Goal: Task Accomplishment & Management: Complete application form

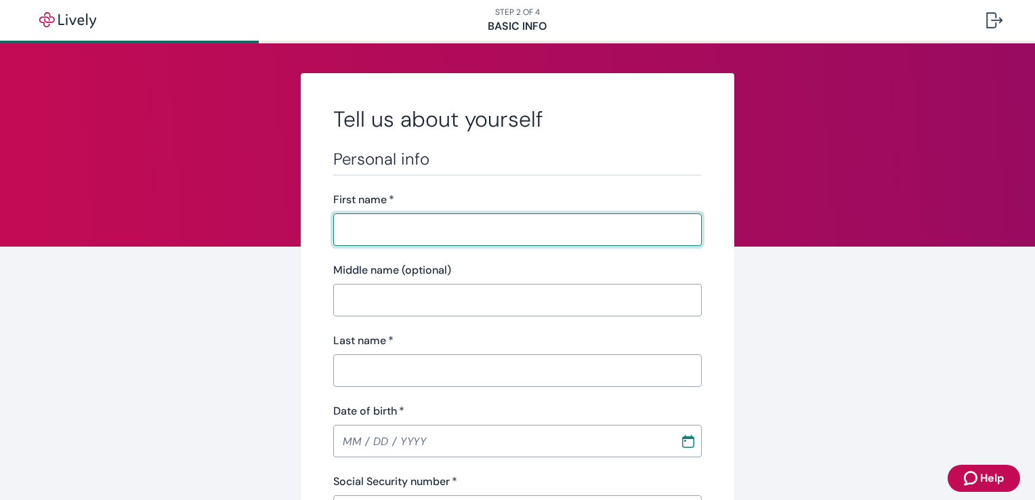
click at [400, 232] on input "First name   *" at bounding box center [517, 229] width 368 height 27
type input "[PERSON_NAME]"
type input "[DATE]"
type input "•••-•"
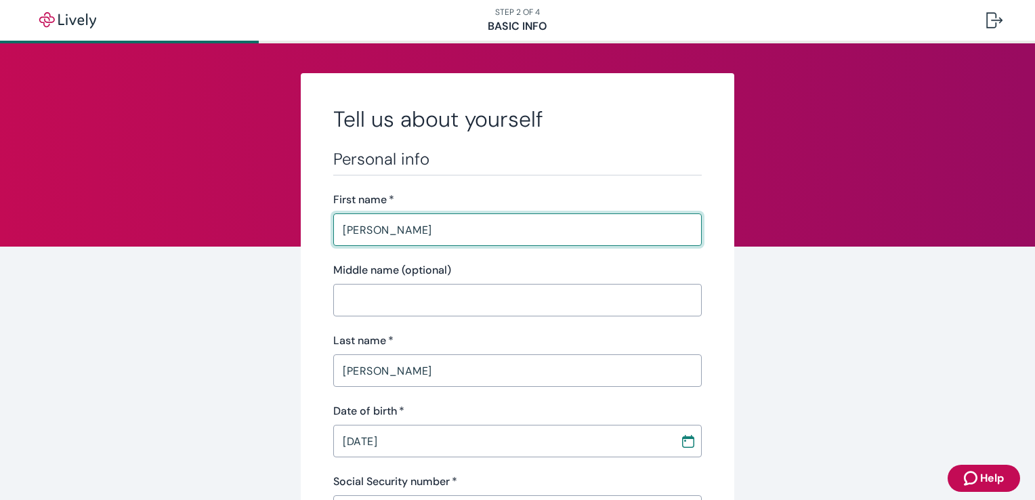
type input "•••-•"
type input "PT"
type input "[PHONE_NUMBER]"
type input "Ell012A Pine Acres DR"
type input "Baraboo"
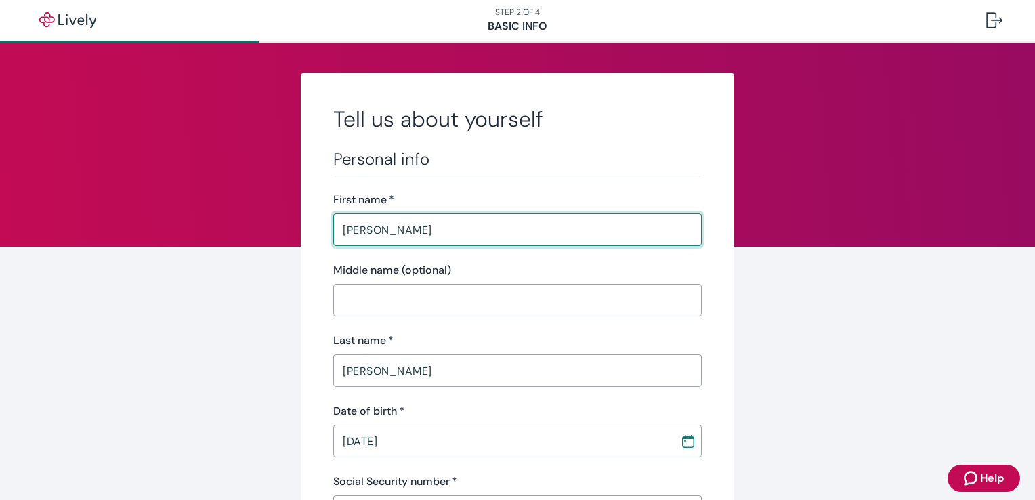
type input "WI"
type input "53913"
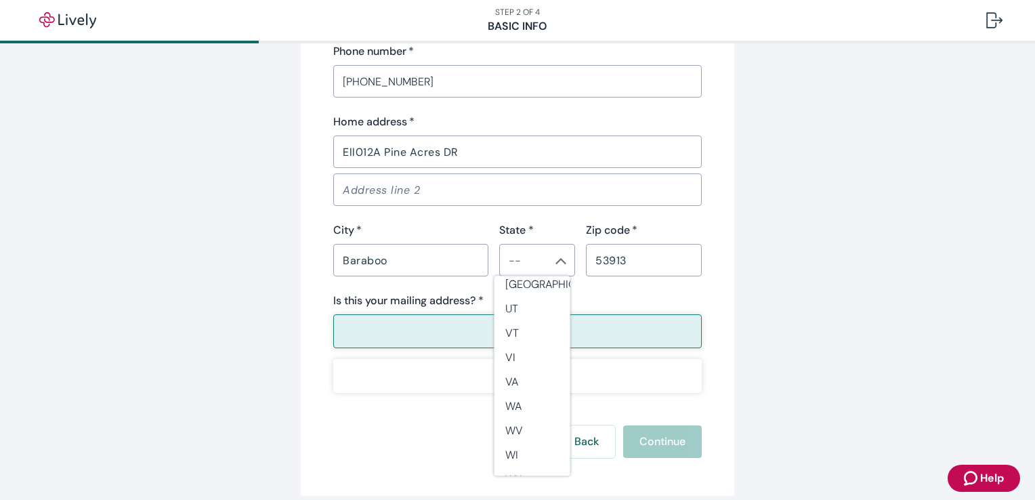
scroll to position [1238, 0]
click at [550, 447] on li "WI" at bounding box center [532, 446] width 76 height 24
type input "WI"
click at [638, 334] on button "Yes" at bounding box center [517, 331] width 368 height 34
click at [678, 450] on div "Back Continue" at bounding box center [517, 441] width 368 height 33
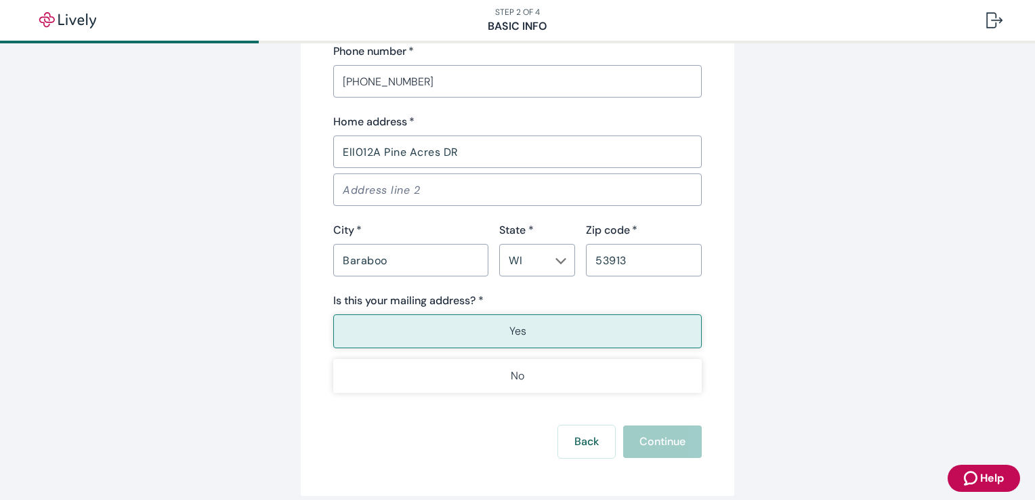
click at [670, 447] on div "Back Continue" at bounding box center [517, 441] width 368 height 33
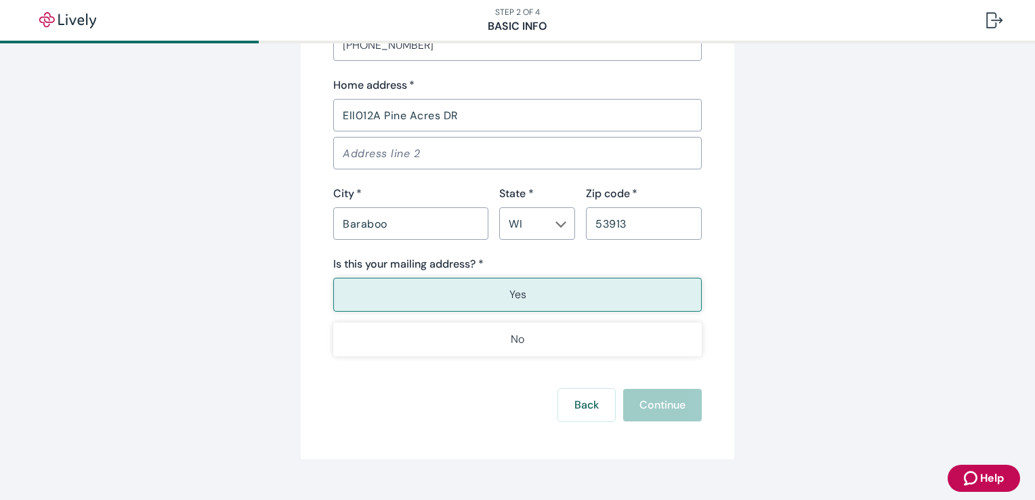
scroll to position [901, 0]
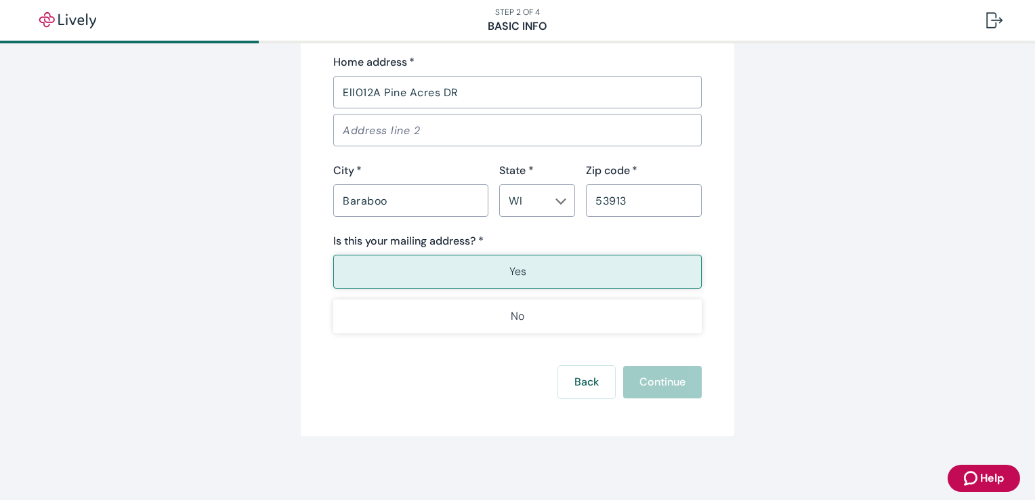
click at [523, 265] on button "Yes" at bounding box center [517, 272] width 368 height 34
click at [662, 392] on div "Back Continue" at bounding box center [517, 382] width 368 height 33
click at [657, 380] on div "Back Continue" at bounding box center [517, 382] width 368 height 33
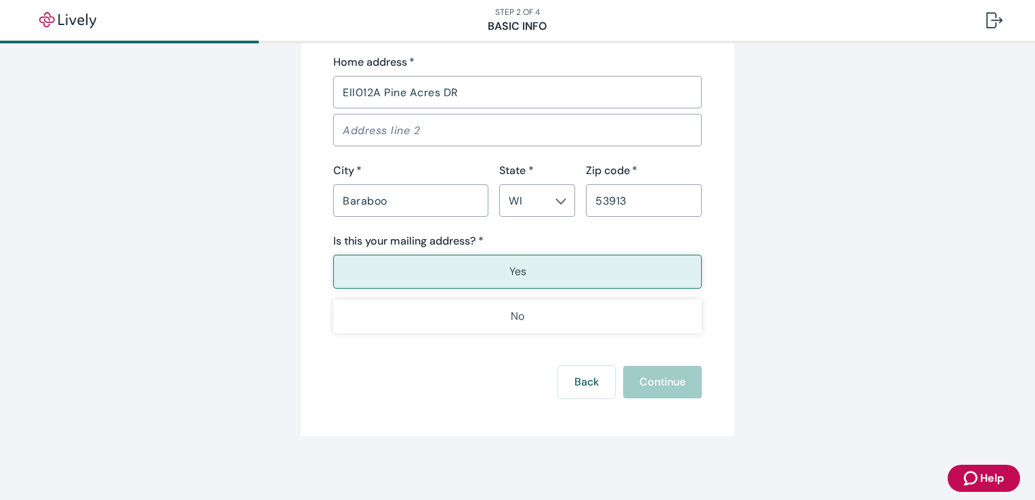
drag, startPoint x: 1021, startPoint y: 394, endPoint x: 1014, endPoint y: 324, distance: 70.2
click at [639, 383] on div "Back Continue" at bounding box center [517, 382] width 368 height 33
click at [64, 23] on img "button" at bounding box center [68, 20] width 76 height 16
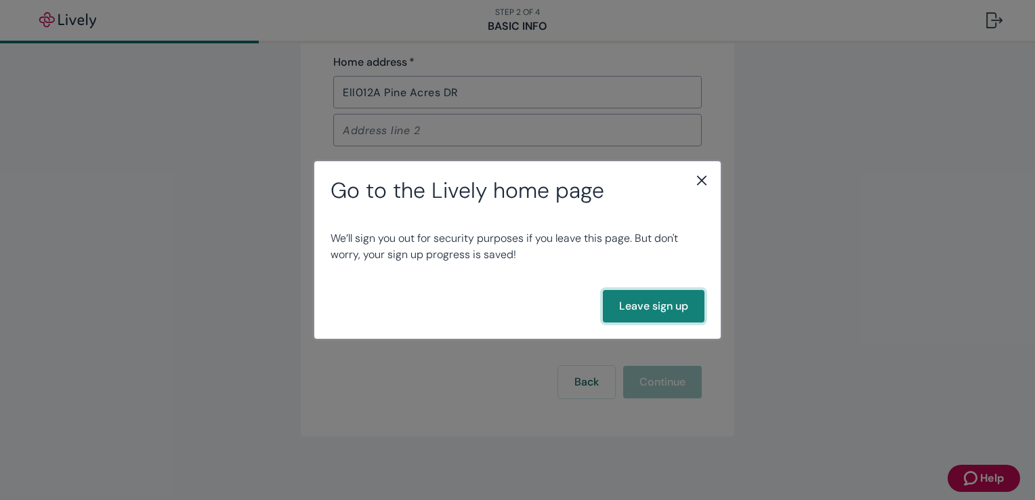
click at [688, 310] on button "Leave sign up" at bounding box center [654, 306] width 102 height 33
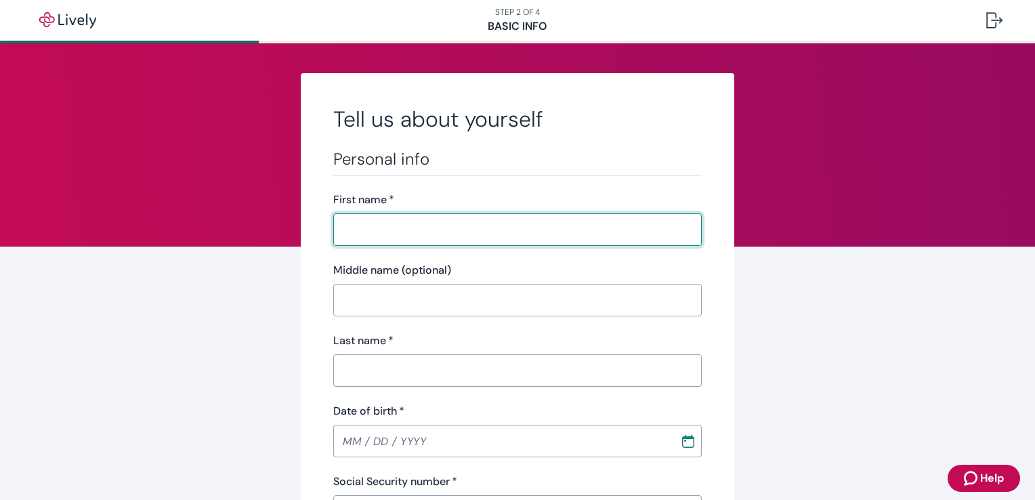
click at [451, 234] on input "First name   *" at bounding box center [517, 229] width 368 height 27
type input "[PERSON_NAME]"
type input "[DATE]"
type input "PT"
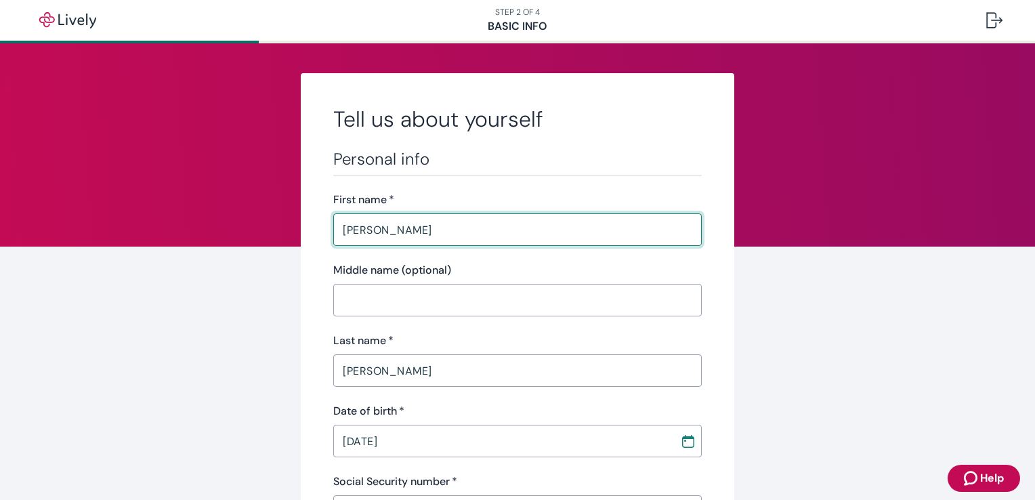
type input "[PHONE_NUMBER]"
type input "Ell012A Pine Acres DR"
type input "Baraboo"
type input "WI"
type input "53913"
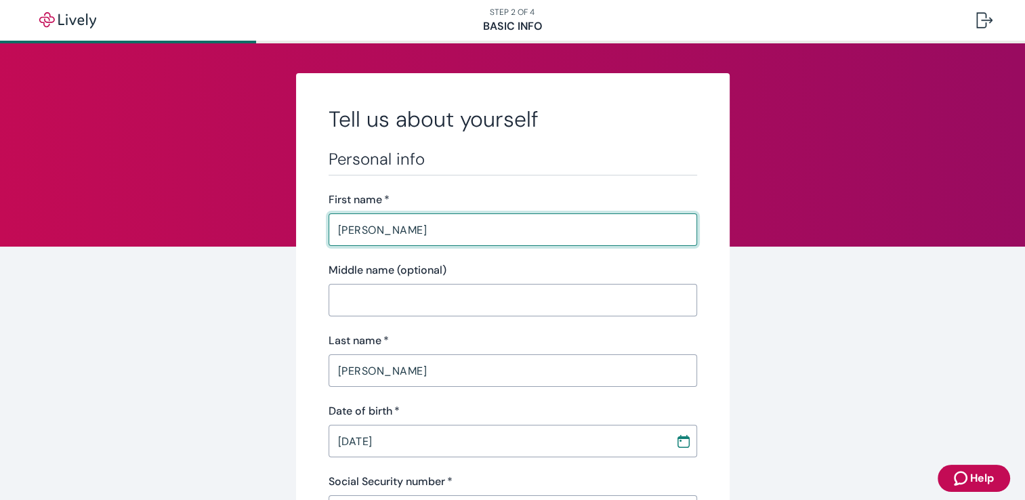
type input "[PERSON_NAME]"
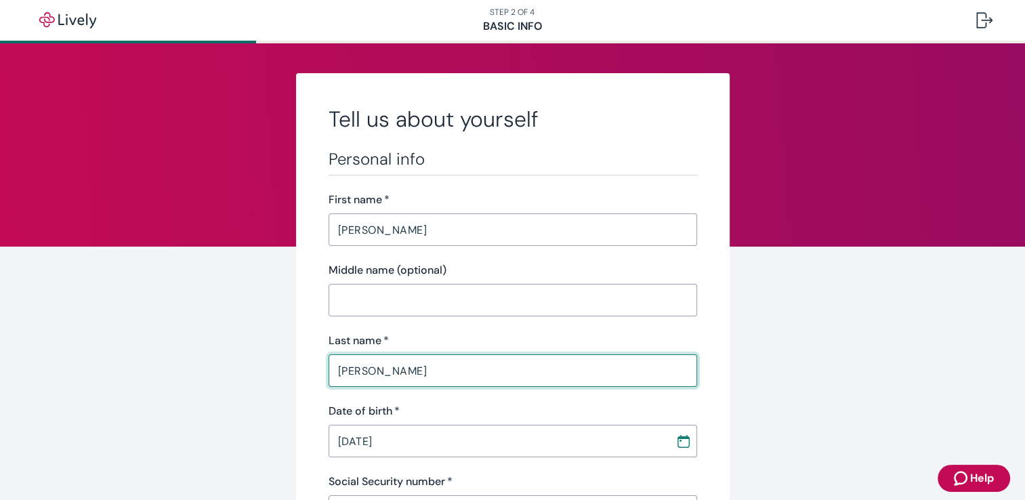
click at [651, 367] on input "[PERSON_NAME]" at bounding box center [513, 370] width 368 height 27
type input "[PERSON_NAME]"
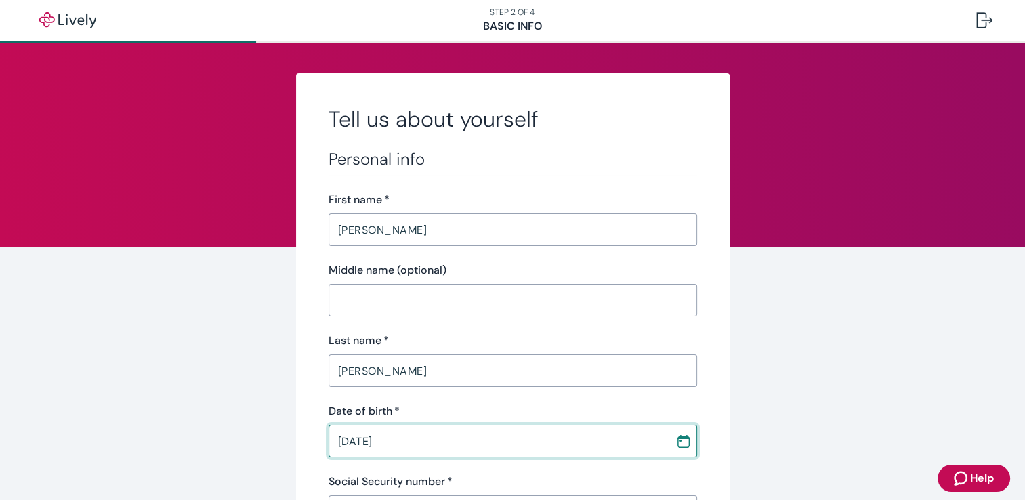
click at [430, 446] on input "[DATE]" at bounding box center [497, 440] width 337 height 27
type input "[DATE]"
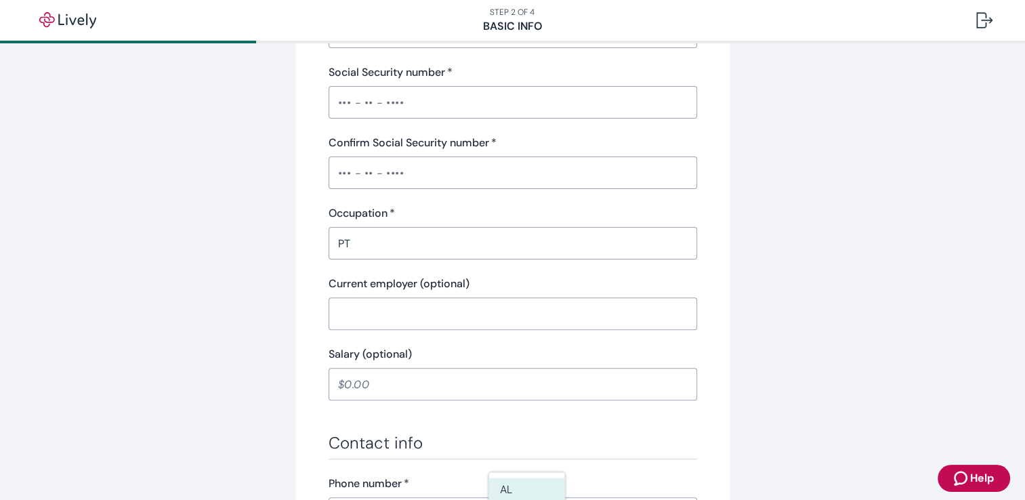
scroll to position [412, 0]
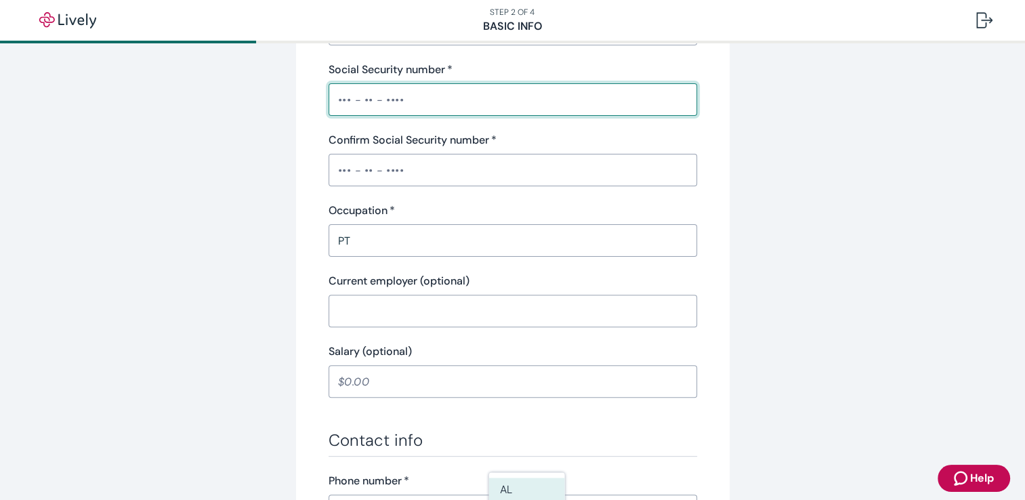
click at [406, 104] on input "Social Security number   *" at bounding box center [513, 99] width 368 height 27
click at [406, 95] on input "Social Security number   *" at bounding box center [513, 99] width 368 height 27
type input "WI"
click at [385, 98] on input "Social Security number   *" at bounding box center [513, 99] width 368 height 27
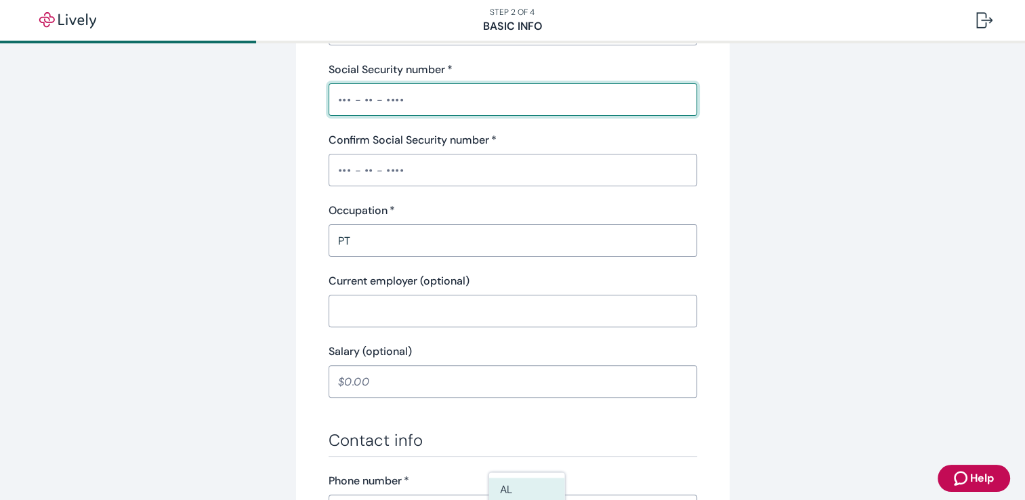
click at [463, 96] on input "Social Security number   *" at bounding box center [513, 99] width 368 height 27
drag, startPoint x: 417, startPoint y: 102, endPoint x: 274, endPoint y: 102, distance: 142.9
click at [274, 102] on div "Tell us about yourself Personal info First name   * [PERSON_NAME] ​ Middle name…" at bounding box center [513, 293] width 650 height 1264
type input "•"
type input "•••-••-2363"
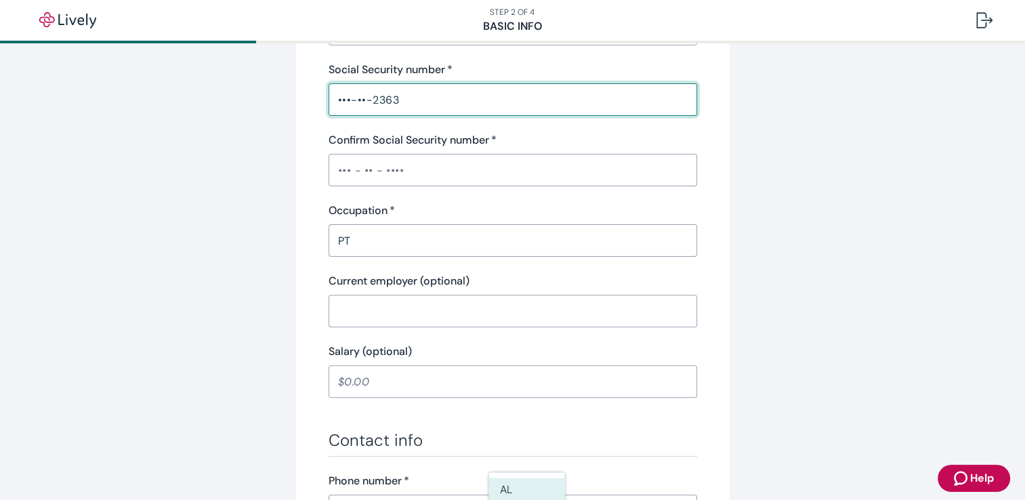
click at [406, 165] on input "Confirm Social Security number   *" at bounding box center [513, 169] width 368 height 27
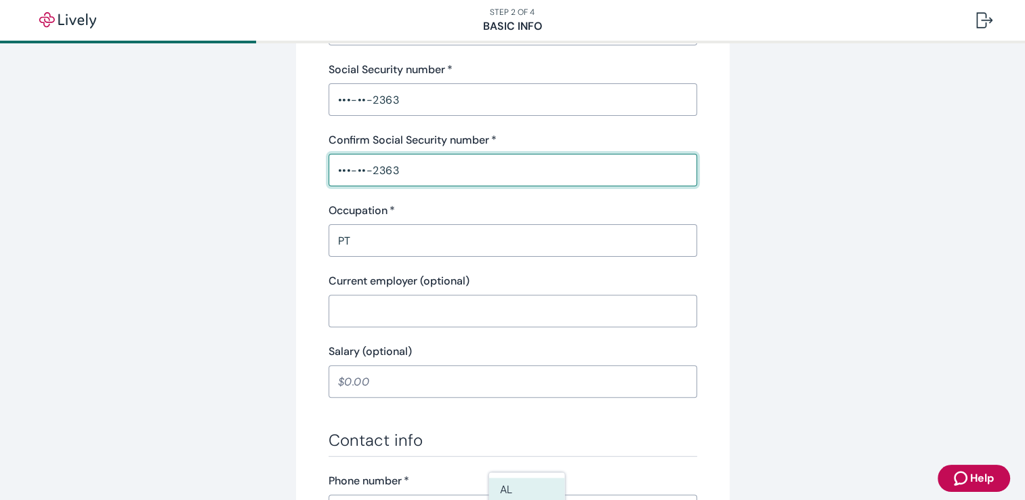
type input "•••-••-2363"
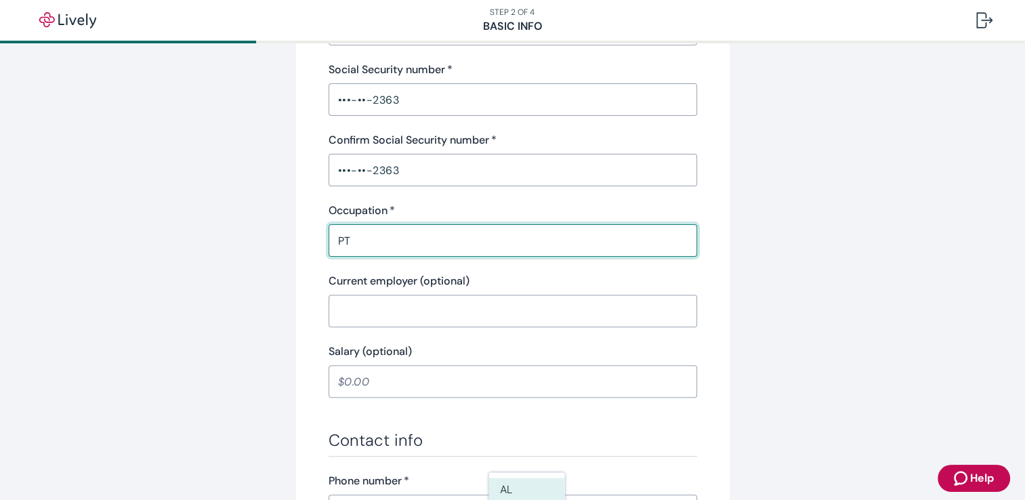
click at [380, 245] on input "PT" at bounding box center [513, 240] width 368 height 27
type input "PT"
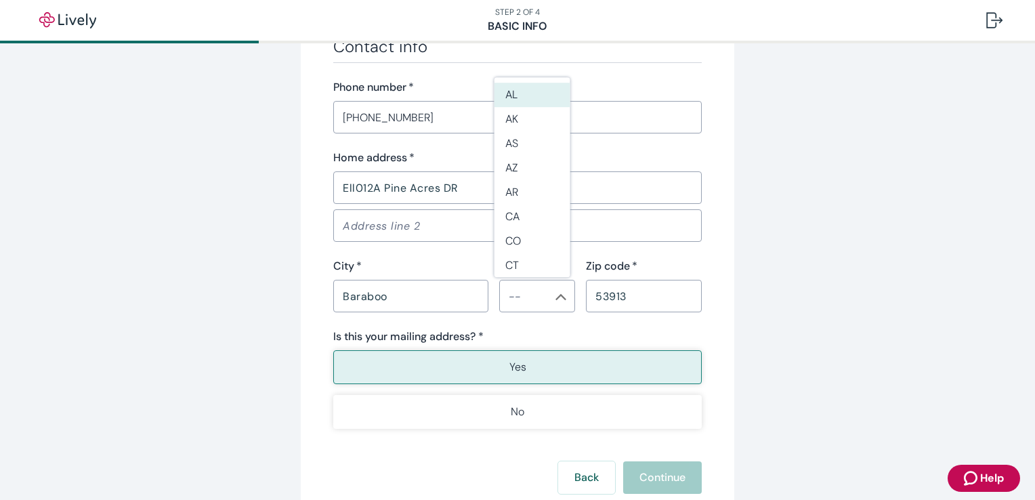
scroll to position [807, 0]
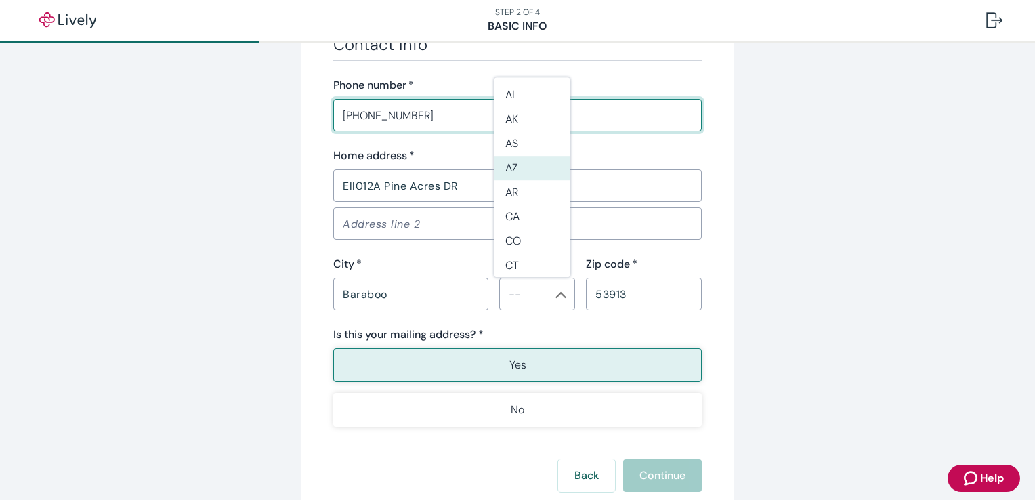
click at [421, 113] on input "[PHONE_NUMBER]" at bounding box center [517, 115] width 368 height 27
type input "[PHONE_NUMBER]"
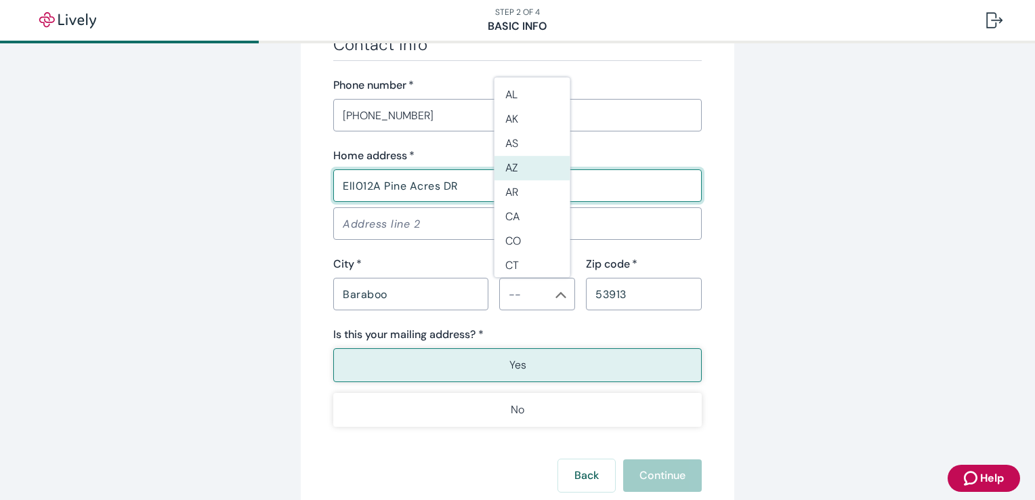
click at [453, 184] on input "Ell012A Pine Acres DR" at bounding box center [517, 185] width 368 height 27
type input "Ell012A Pine Acres DR"
click at [417, 318] on div "Contact info Phone number   * [PHONE_NUMBER] ​ Home address   * Ell012A [GEOGRA…" at bounding box center [517, 231] width 368 height 392
click at [408, 296] on input "Baraboo" at bounding box center [410, 293] width 155 height 27
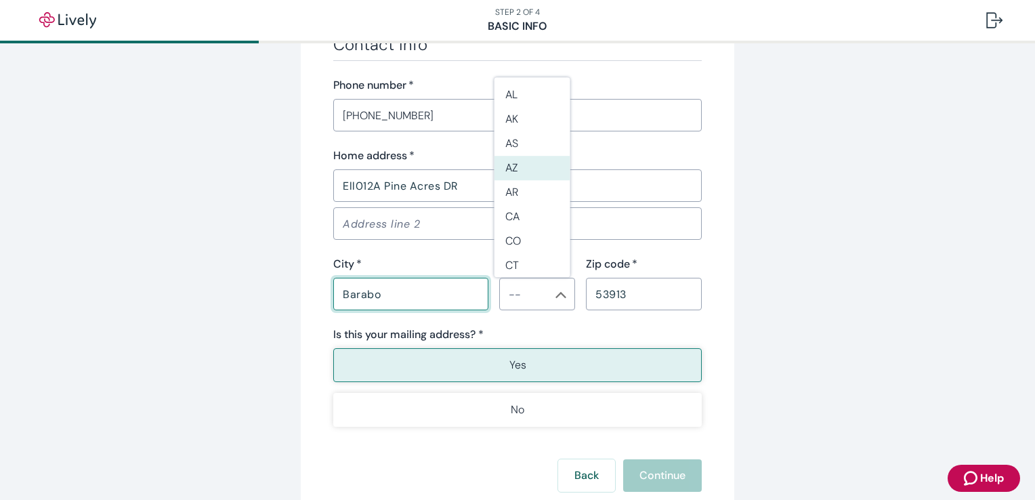
type input "Baraboo"
click at [541, 234] on li "WI" at bounding box center [532, 236] width 76 height 24
type input "WI"
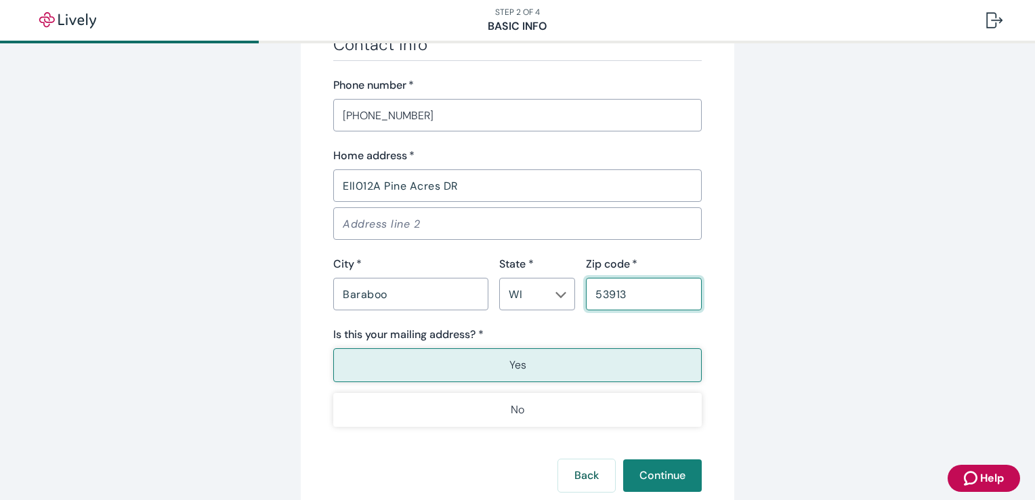
click at [628, 297] on input "53913" at bounding box center [644, 293] width 116 height 27
type input "53913"
click at [549, 364] on button "Yes" at bounding box center [517, 365] width 368 height 34
click at [673, 475] on button "Continue" at bounding box center [662, 475] width 79 height 33
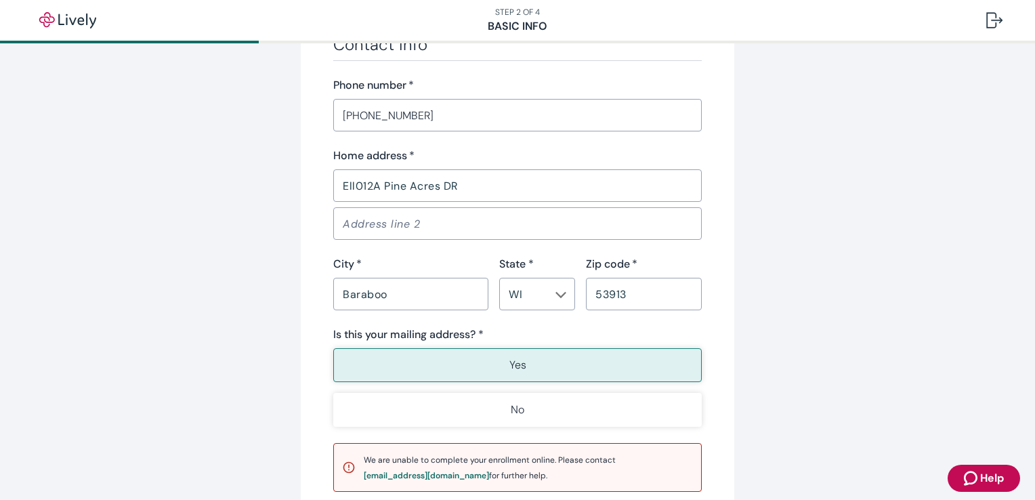
scroll to position [965, 0]
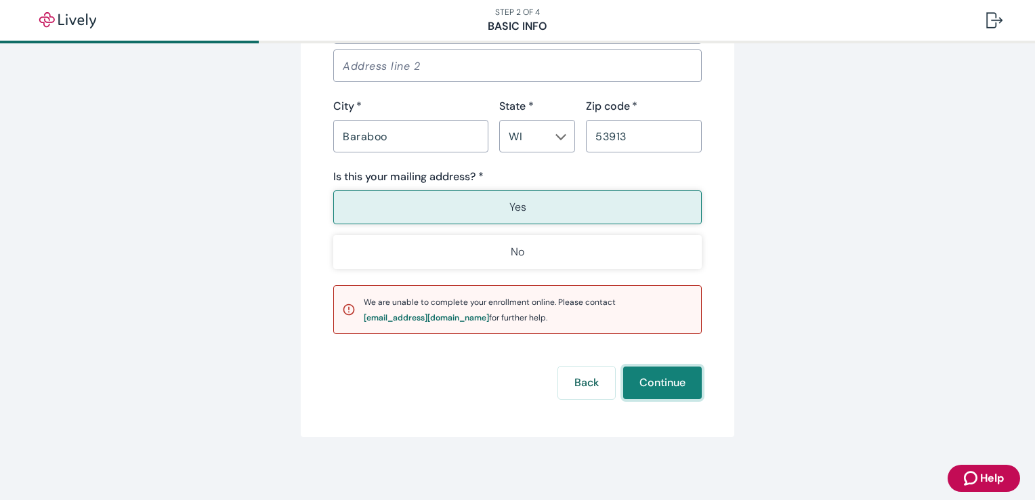
click at [656, 375] on button "Continue" at bounding box center [662, 382] width 79 height 33
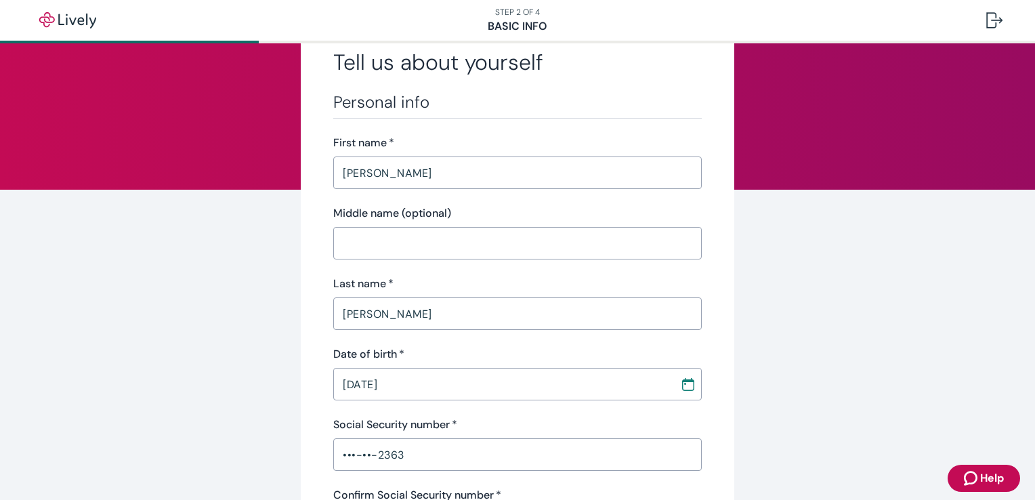
scroll to position [0, 0]
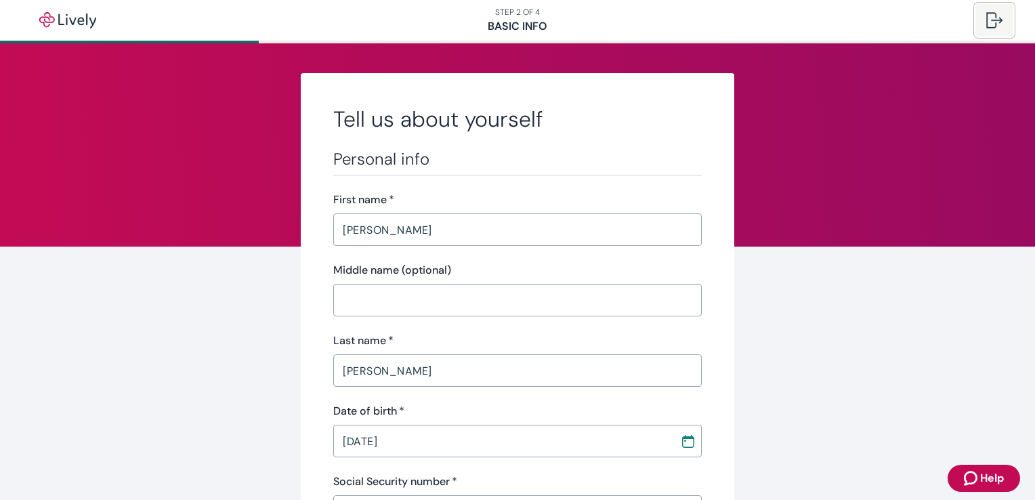
click at [994, 23] on div at bounding box center [994, 20] width 16 height 16
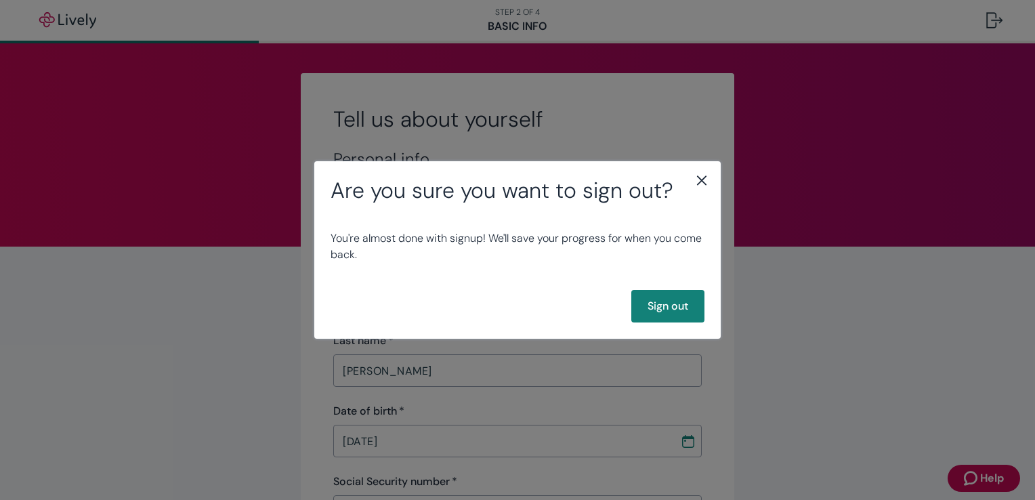
click at [697, 180] on icon "close" at bounding box center [702, 180] width 16 height 16
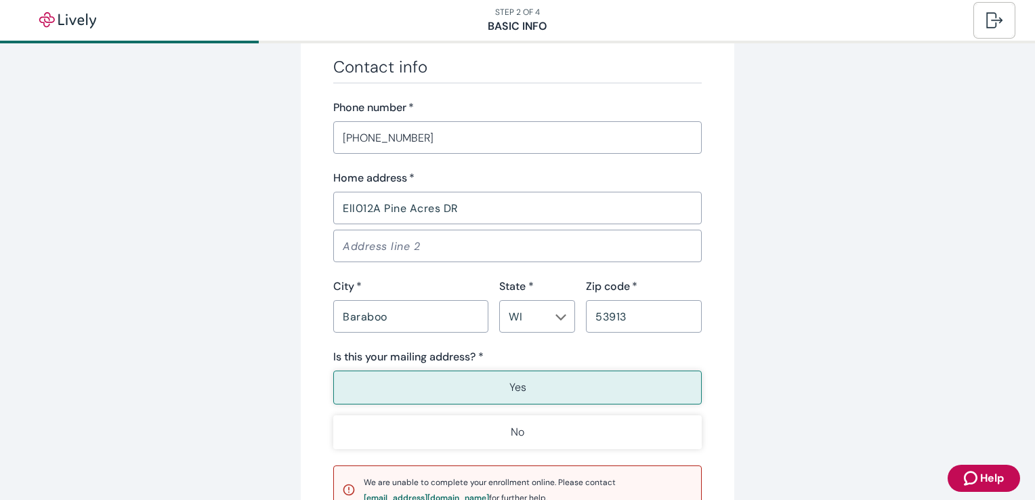
scroll to position [965, 0]
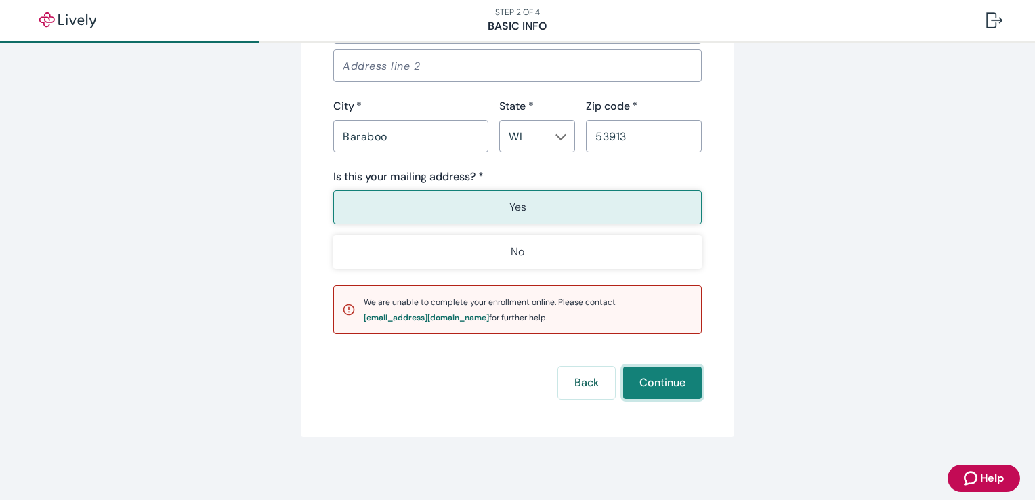
click at [660, 374] on button "Continue" at bounding box center [662, 382] width 79 height 33
click at [509, 302] on span "We are unable to complete your enrollment online. Please contact [EMAIL_ADDRESS…" at bounding box center [490, 310] width 252 height 26
drag, startPoint x: 469, startPoint y: 316, endPoint x: 494, endPoint y: 312, distance: 25.4
click at [494, 312] on span "We are unable to complete your enrollment online. Please contact [EMAIL_ADDRESS…" at bounding box center [490, 310] width 252 height 26
click at [675, 308] on div "We are unable to complete your enrollment online. Please contact [EMAIL_ADDRESS…" at bounding box center [528, 309] width 329 height 31
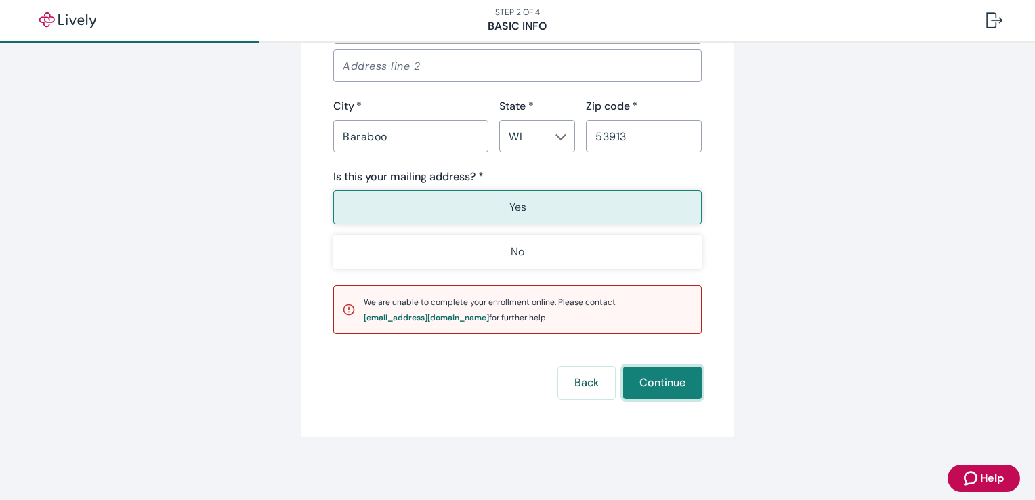
click at [664, 387] on button "Continue" at bounding box center [662, 382] width 79 height 33
click at [664, 387] on div "Back Continue" at bounding box center [517, 382] width 368 height 33
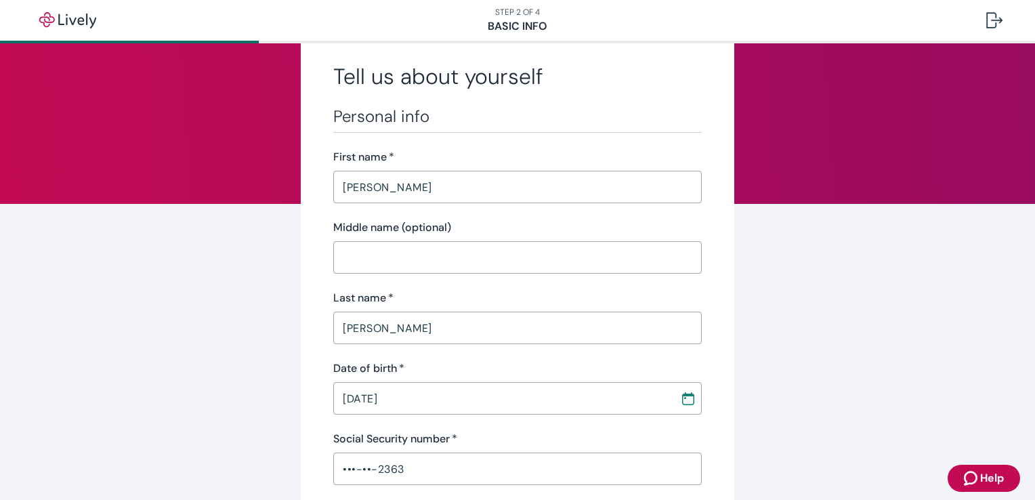
scroll to position [0, 0]
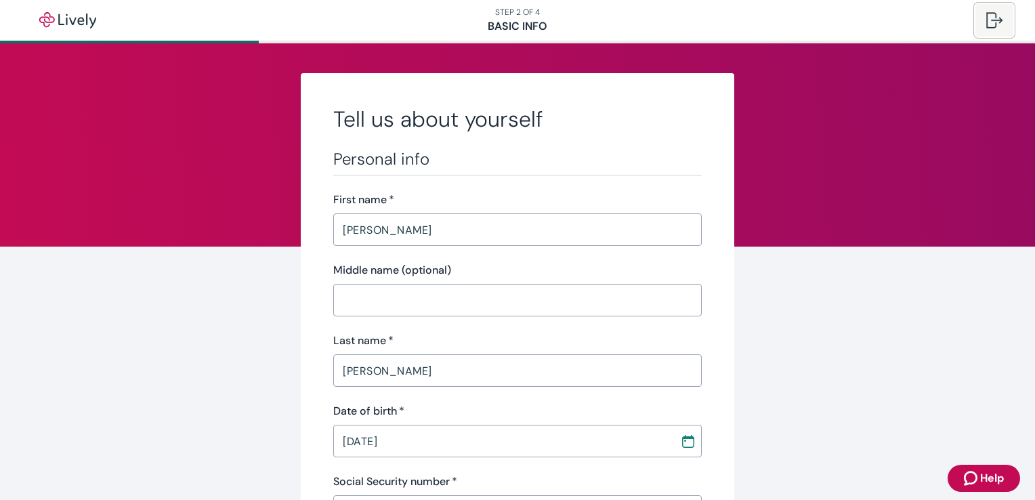
click at [992, 28] on div at bounding box center [994, 20] width 16 height 16
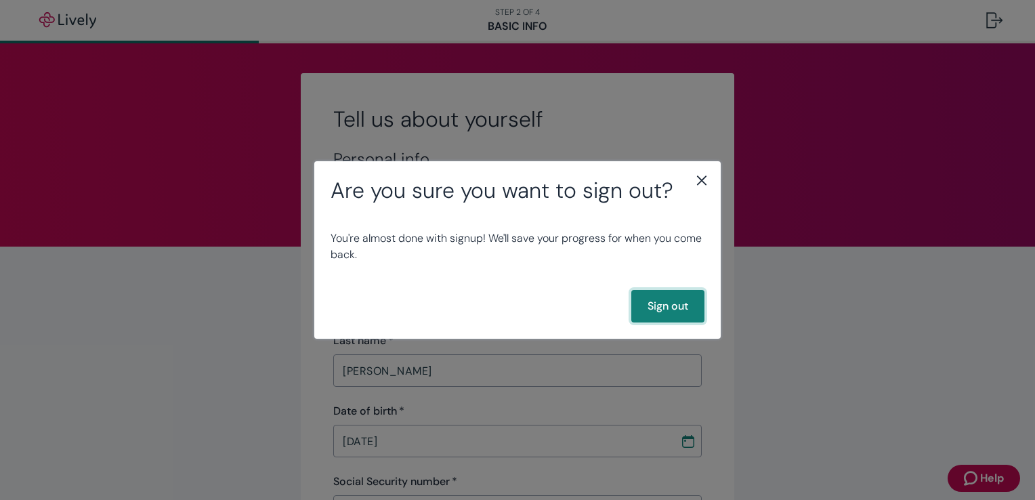
click at [681, 310] on button "Sign out" at bounding box center [667, 306] width 73 height 33
